Goal: Information Seeking & Learning: Learn about a topic

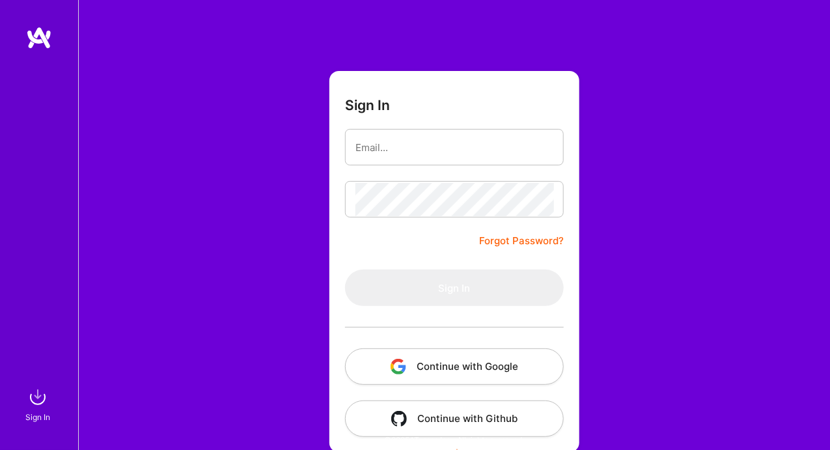
scroll to position [39, 0]
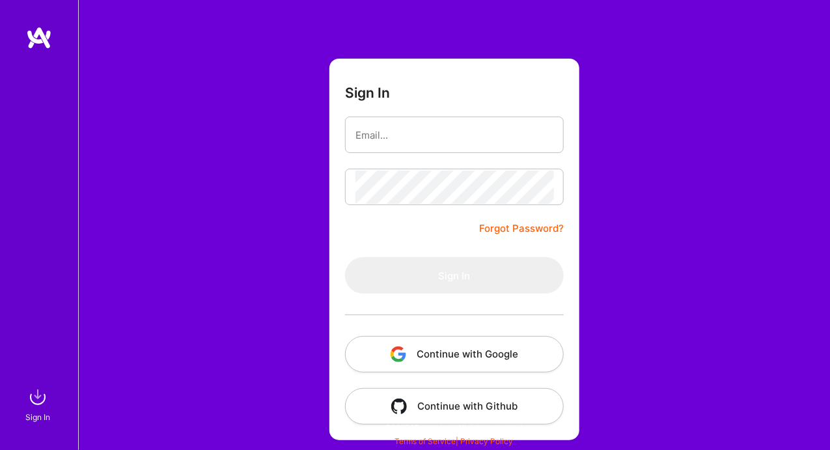
click at [474, 348] on button "Continue with Google" at bounding box center [454, 354] width 219 height 36
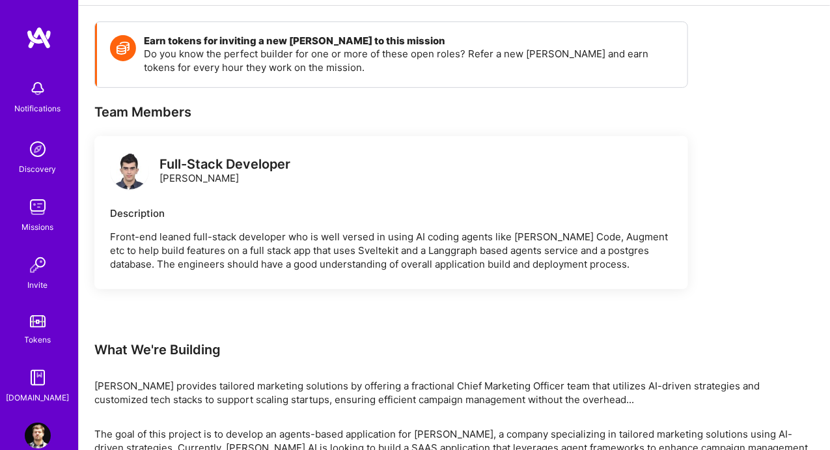
scroll to position [195, 0]
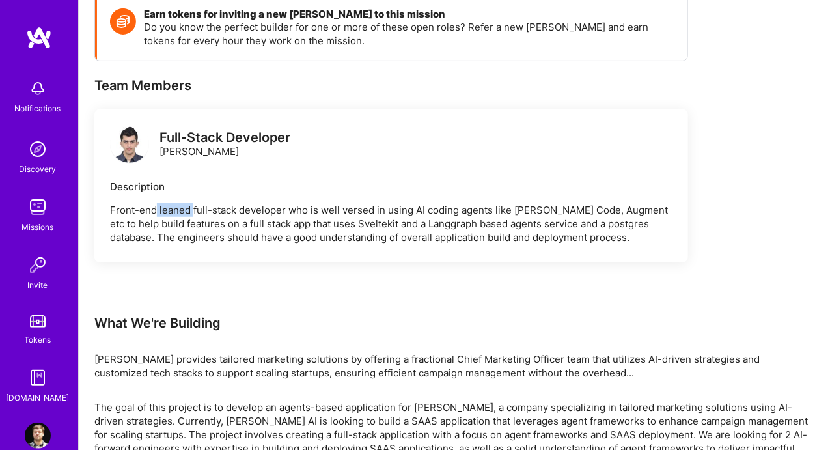
drag, startPoint x: 254, startPoint y: 214, endPoint x: 338, endPoint y: 214, distance: 84.6
click at [292, 214] on p "Front-end leaned full-stack developer who is well versed in using AI coding age…" at bounding box center [391, 223] width 562 height 41
click at [338, 214] on p "Front-end leaned full-stack developer who is well versed in using AI coding age…" at bounding box center [391, 223] width 562 height 41
click at [559, 214] on p "Front-end leaned full-stack developer who is well versed in using AI coding age…" at bounding box center [391, 223] width 562 height 41
click at [605, 212] on p "Front-end leaned full-stack developer who is well versed in using AI coding age…" at bounding box center [391, 223] width 562 height 41
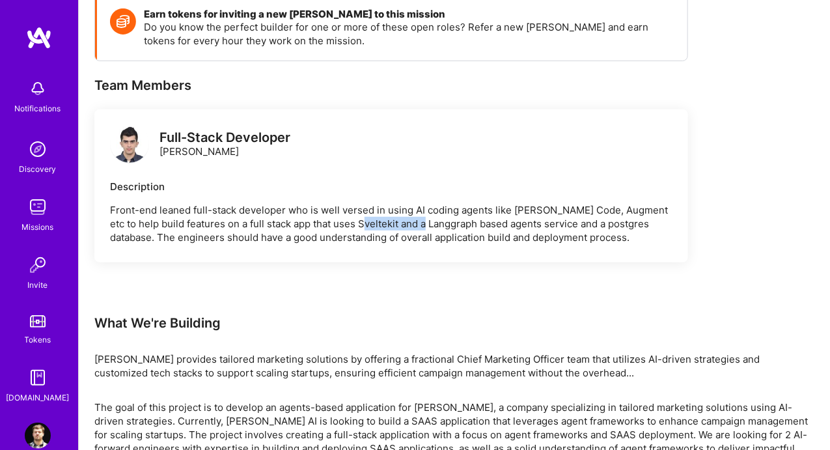
click at [480, 219] on p "Front-end leaned full-stack developer who is well versed in using AI coding age…" at bounding box center [391, 223] width 562 height 41
click at [552, 212] on p "Front-end leaned full-stack developer who is well versed in using AI coding age…" at bounding box center [391, 223] width 562 height 41
drag, startPoint x: 424, startPoint y: 211, endPoint x: 560, endPoint y: 210, distance: 136.0
click at [516, 211] on p "Front-end leaned full-stack developer who is well versed in using AI coding age…" at bounding box center [391, 223] width 562 height 41
click at [562, 209] on p "Front-end leaned full-stack developer who is well versed in using AI coding age…" at bounding box center [391, 223] width 562 height 41
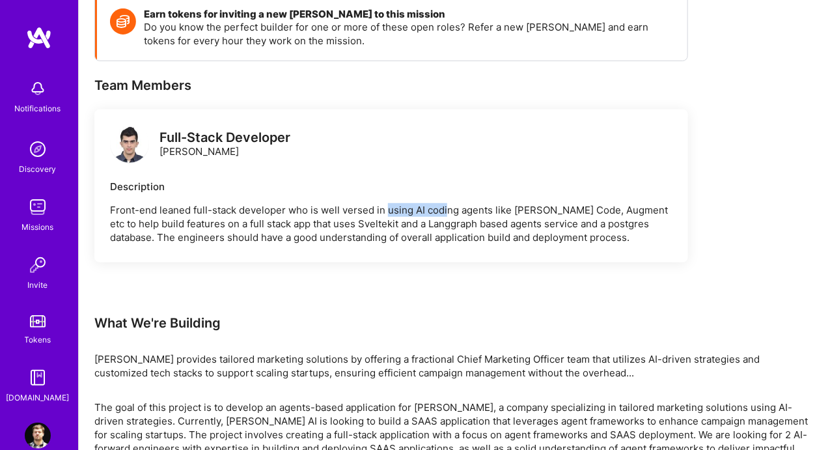
drag, startPoint x: 385, startPoint y: 211, endPoint x: 586, endPoint y: 213, distance: 200.4
click at [549, 213] on p "Front-end leaned full-stack developer who is well versed in using AI coding age…" at bounding box center [391, 223] width 562 height 41
click at [586, 213] on p "Front-end leaned full-stack developer who is well versed in using AI coding age…" at bounding box center [391, 223] width 562 height 41
drag, startPoint x: 465, startPoint y: 213, endPoint x: 608, endPoint y: 212, distance: 143.2
click at [565, 213] on p "Front-end leaned full-stack developer who is well versed in using AI coding age…" at bounding box center [391, 223] width 562 height 41
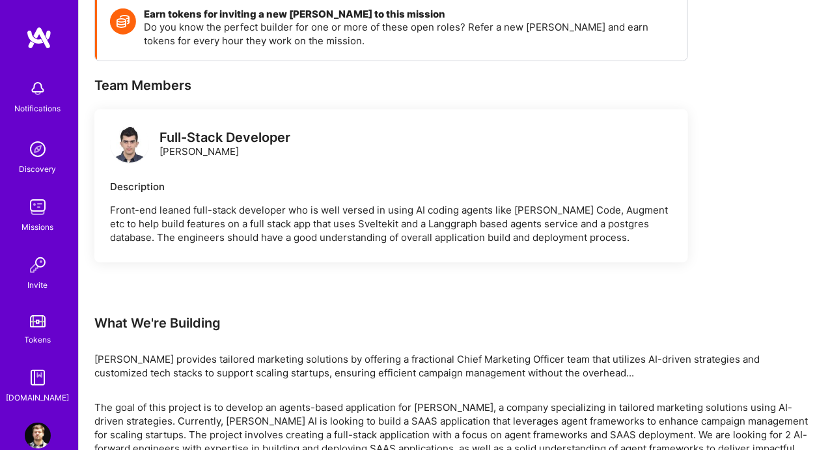
click at [608, 212] on p "Front-end leaned full-stack developer who is well versed in using AI coding age…" at bounding box center [391, 223] width 562 height 41
drag, startPoint x: 510, startPoint y: 204, endPoint x: 625, endPoint y: 208, distance: 115.3
click at [603, 208] on p "Front-end leaned full-stack developer who is well versed in using AI coding age…" at bounding box center [391, 223] width 562 height 41
click at [645, 208] on p "Front-end leaned full-stack developer who is well versed in using AI coding age…" at bounding box center [391, 223] width 562 height 41
drag, startPoint x: 174, startPoint y: 221, endPoint x: 357, endPoint y: 221, distance: 182.9
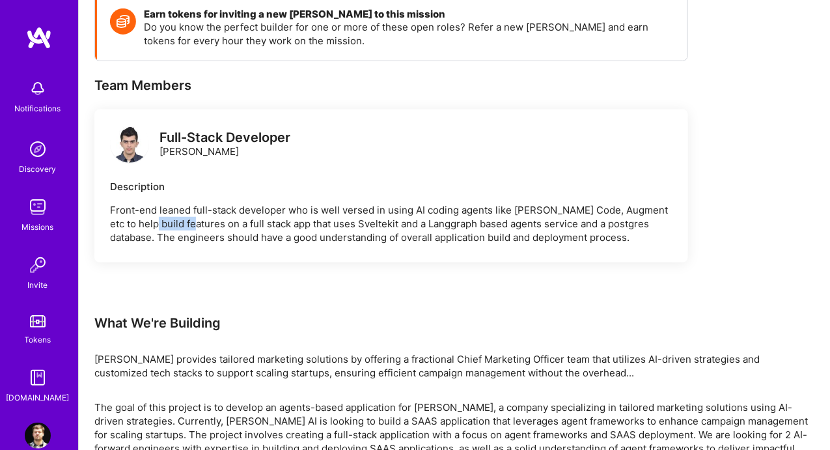
click at [307, 221] on p "Front-end leaned full-stack developer who is well versed in using AI coding age…" at bounding box center [391, 223] width 562 height 41
click at [362, 220] on p "Front-end leaned full-stack developer who is well versed in using AI coding age…" at bounding box center [391, 223] width 562 height 41
drag, startPoint x: 204, startPoint y: 221, endPoint x: 436, endPoint y: 220, distance: 232.3
click at [349, 223] on p "Front-end leaned full-stack developer who is well versed in using AI coding age…" at bounding box center [391, 223] width 562 height 41
click at [437, 220] on p "Front-end leaned full-stack developer who is well versed in using AI coding age…" at bounding box center [391, 223] width 562 height 41
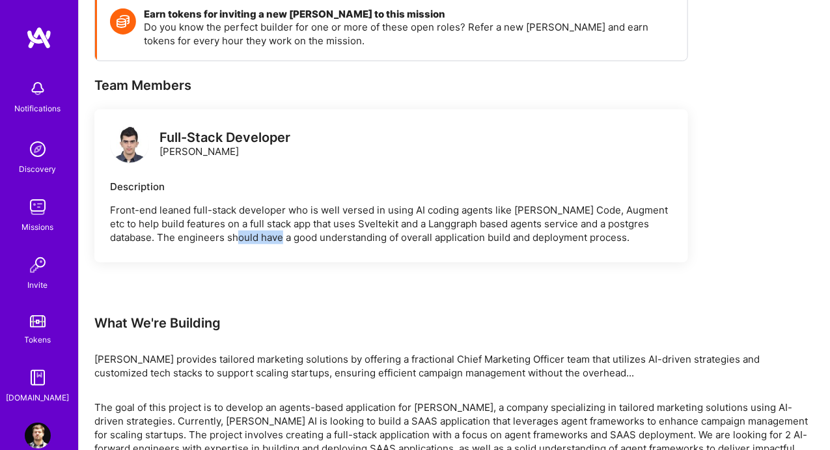
drag, startPoint x: 205, startPoint y: 234, endPoint x: 418, endPoint y: 230, distance: 213.5
click at [364, 234] on p "Front-end leaned full-stack developer who is well versed in using AI coding age…" at bounding box center [391, 223] width 562 height 41
drag, startPoint x: 418, startPoint y: 230, endPoint x: 290, endPoint y: 221, distance: 128.5
click at [416, 230] on p "Front-end leaned full-stack developer who is well versed in using AI coding age…" at bounding box center [391, 223] width 562 height 41
drag, startPoint x: 290, startPoint y: 221, endPoint x: 463, endPoint y: 221, distance: 173.1
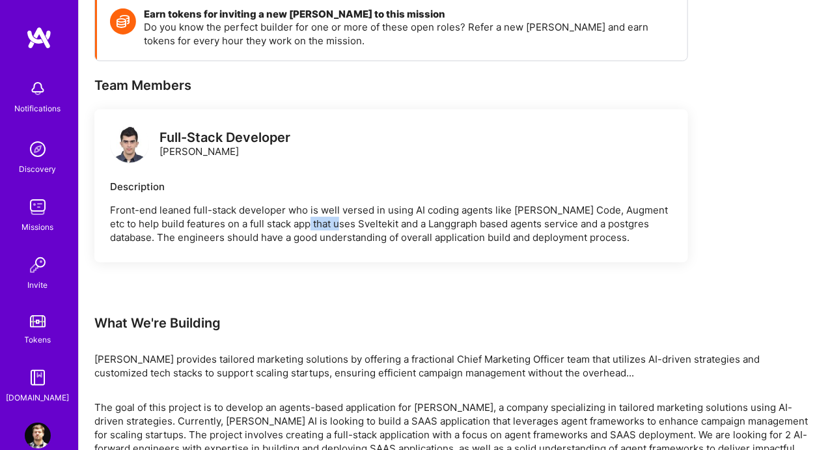
click at [409, 222] on p "Front-end leaned full-stack developer who is well versed in using AI coding age…" at bounding box center [391, 223] width 562 height 41
click at [465, 221] on p "Front-end leaned full-stack developer who is well versed in using AI coding age…" at bounding box center [391, 223] width 562 height 41
drag, startPoint x: 437, startPoint y: 223, endPoint x: 517, endPoint y: 223, distance: 80.0
click at [480, 223] on p "Front-end leaned full-stack developer who is well versed in using AI coding age…" at bounding box center [391, 223] width 562 height 41
click at [517, 223] on p "Front-end leaned full-stack developer who is well versed in using AI coding age…" at bounding box center [391, 223] width 562 height 41
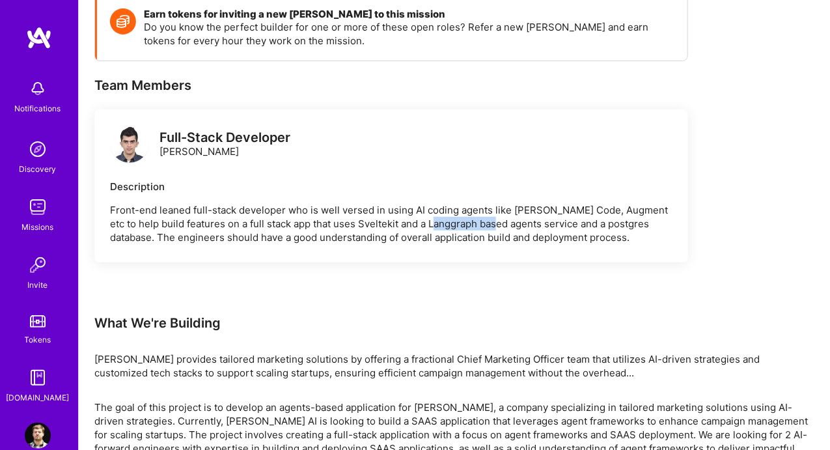
drag, startPoint x: 434, startPoint y: 221, endPoint x: 601, endPoint y: 220, distance: 167.3
click at [570, 221] on p "Front-end leaned full-stack developer who is well versed in using AI coding age…" at bounding box center [391, 223] width 562 height 41
click at [615, 219] on p "Front-end leaned full-stack developer who is well versed in using AI coding age…" at bounding box center [391, 223] width 562 height 41
drag, startPoint x: 610, startPoint y: 220, endPoint x: 644, endPoint y: 220, distance: 33.8
click at [638, 220] on p "Front-end leaned full-stack developer who is well versed in using AI coding age…" at bounding box center [391, 223] width 562 height 41
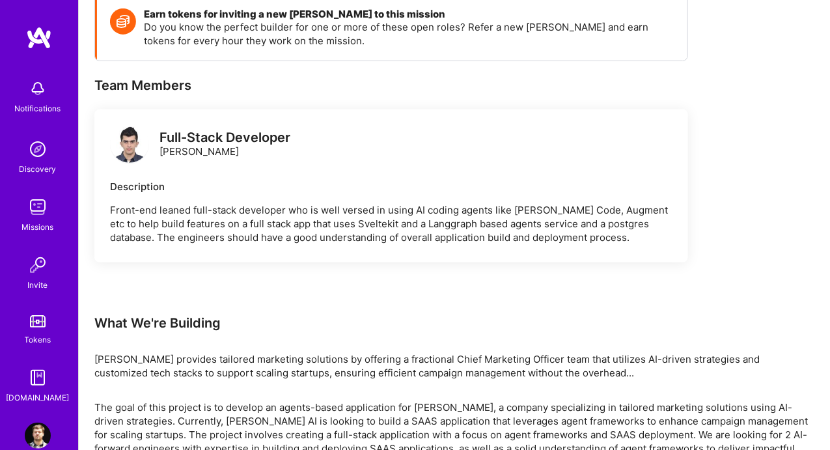
click at [647, 220] on p "Front-end leaned full-stack developer who is well versed in using AI coding age…" at bounding box center [391, 223] width 562 height 41
drag, startPoint x: 246, startPoint y: 230, endPoint x: 389, endPoint y: 230, distance: 142.5
click at [336, 230] on p "Front-end leaned full-stack developer who is well versed in using AI coding age…" at bounding box center [391, 223] width 562 height 41
click at [389, 230] on p "Front-end leaned full-stack developer who is well versed in using AI coding age…" at bounding box center [391, 223] width 562 height 41
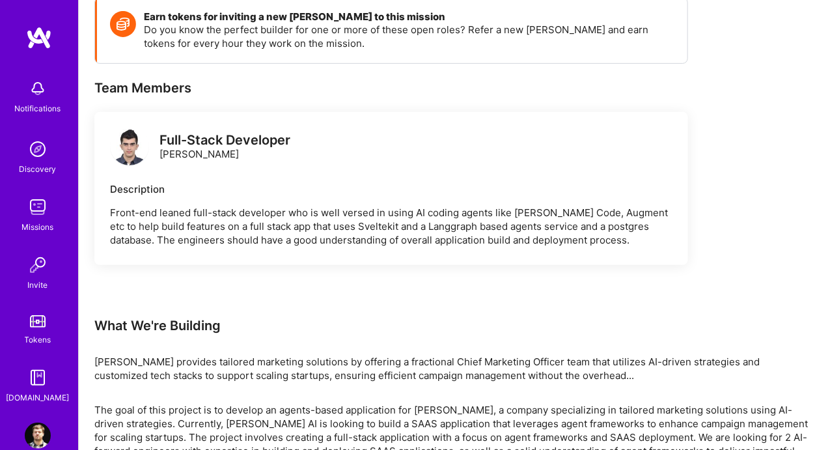
scroll to position [175, 0]
